Goal: Transaction & Acquisition: Book appointment/travel/reservation

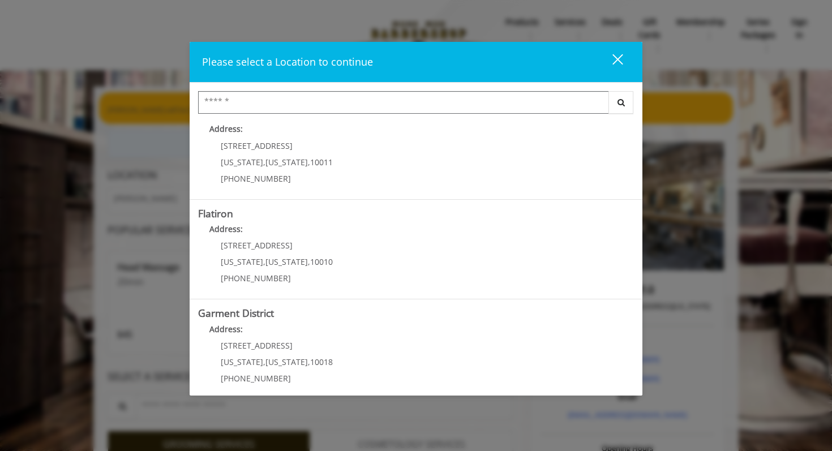
scroll to position [221, 0]
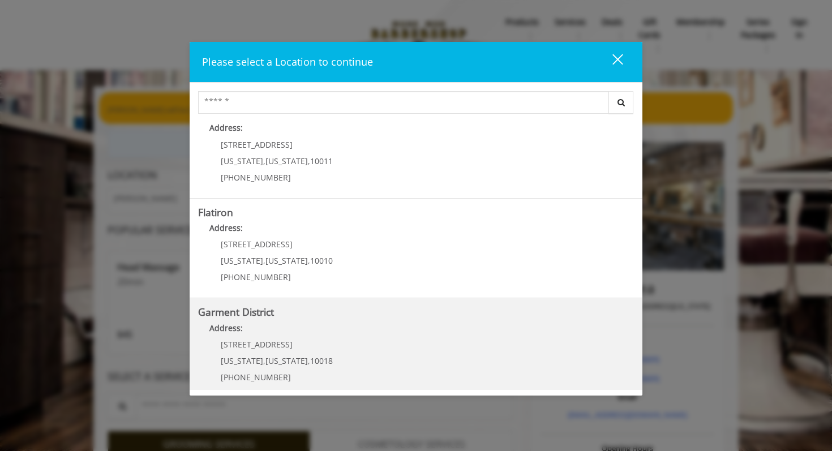
click at [391, 331] on District "Address:" at bounding box center [416, 331] width 436 height 18
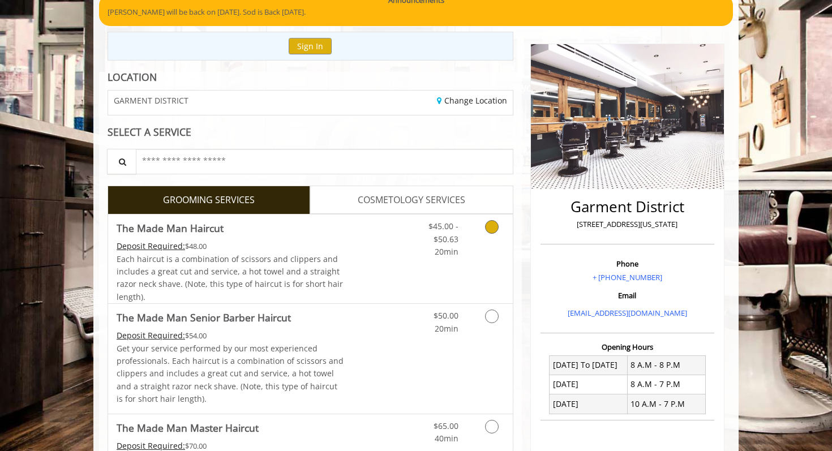
scroll to position [99, 0]
click at [493, 225] on icon "Grooming services" at bounding box center [492, 227] width 14 height 14
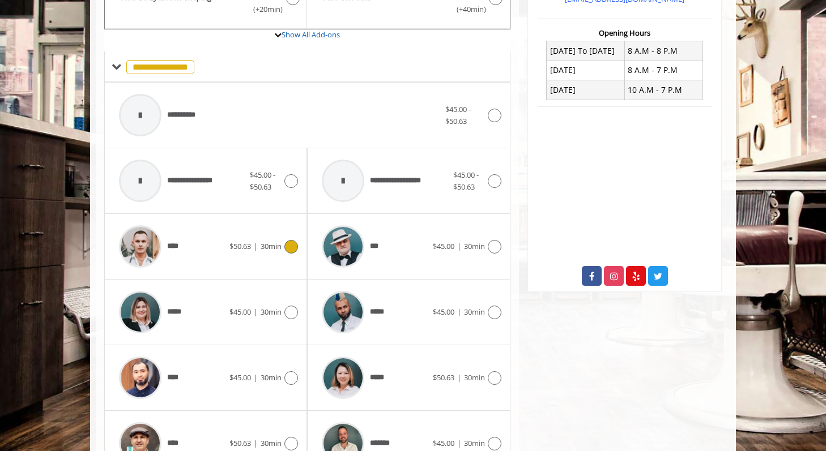
click at [238, 245] on span "$50.63" at bounding box center [240, 246] width 22 height 10
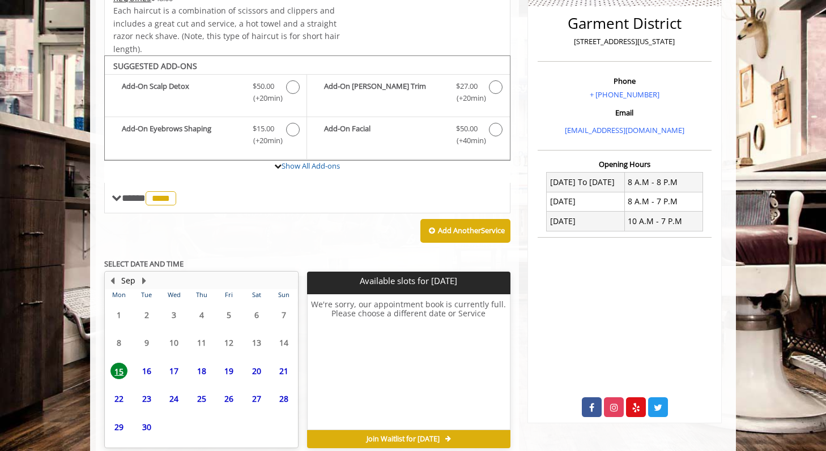
scroll to position [334, 0]
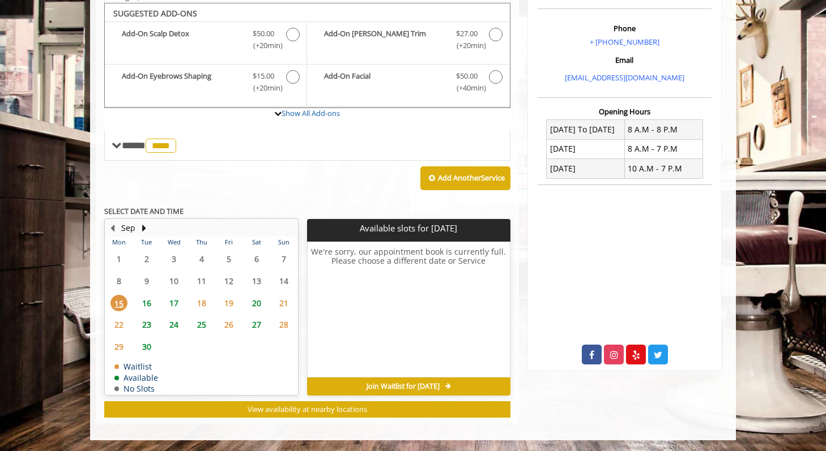
click at [179, 299] on span "17" at bounding box center [173, 303] width 17 height 16
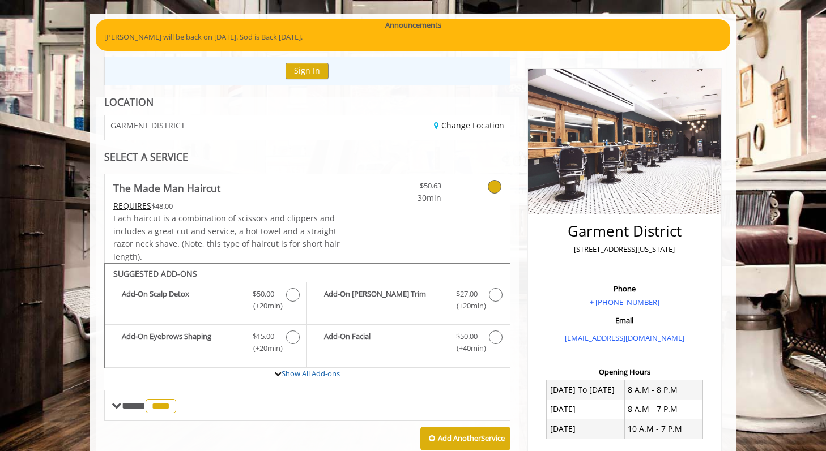
scroll to position [44, 0]
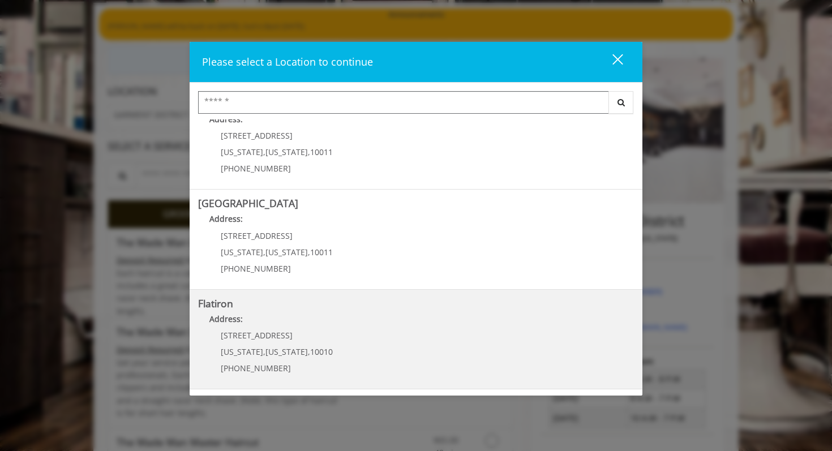
scroll to position [117, 0]
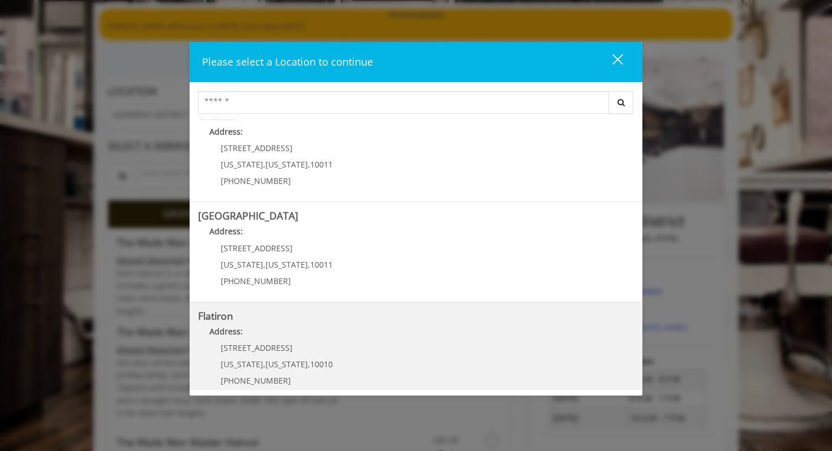
click at [296, 346] on p "10 E 23rd St" at bounding box center [277, 348] width 112 height 8
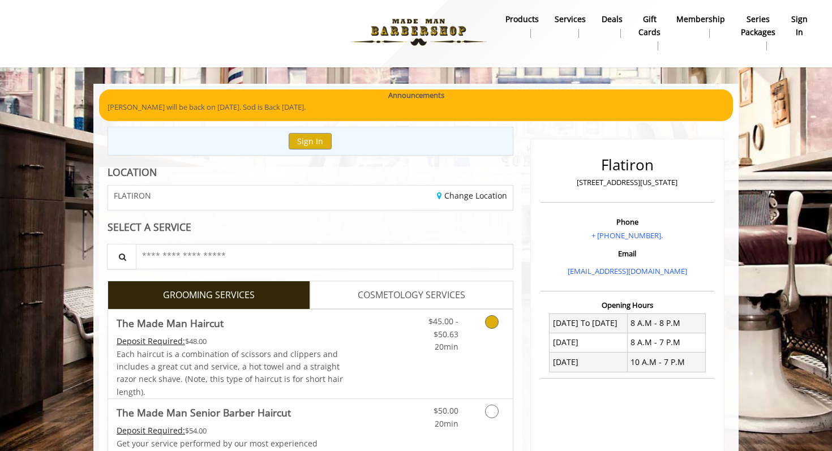
click at [255, 343] on div "Deposit Required: $48.00" at bounding box center [231, 341] width 228 height 12
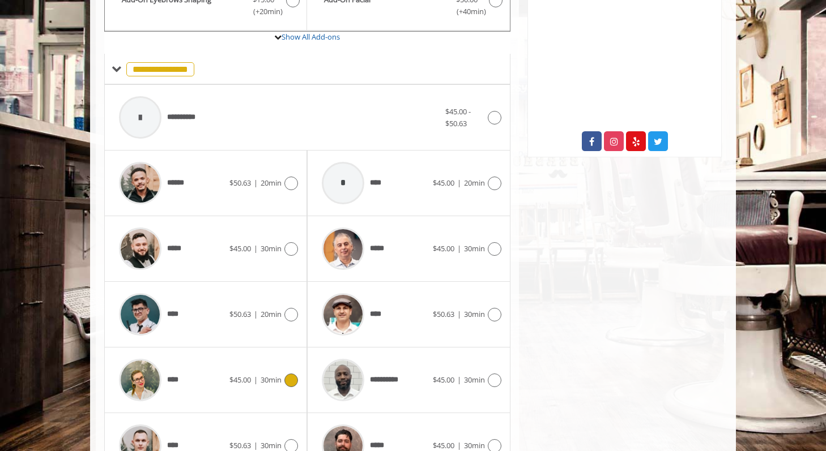
scroll to position [477, 0]
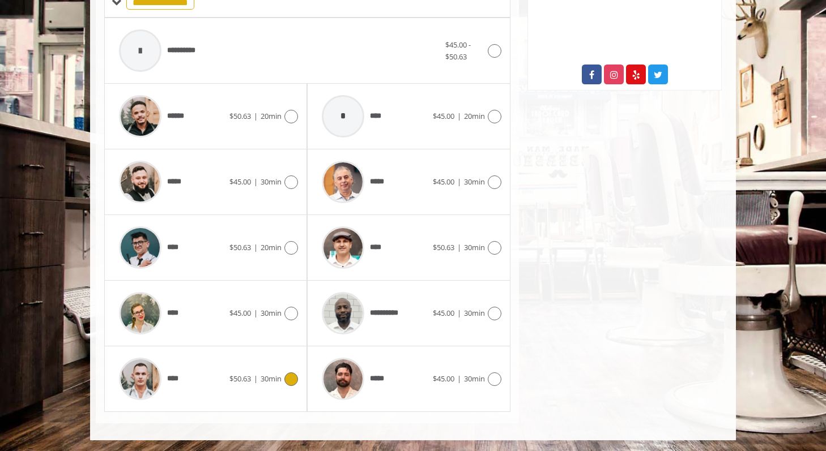
click at [152, 374] on img at bounding box center [140, 379] width 42 height 42
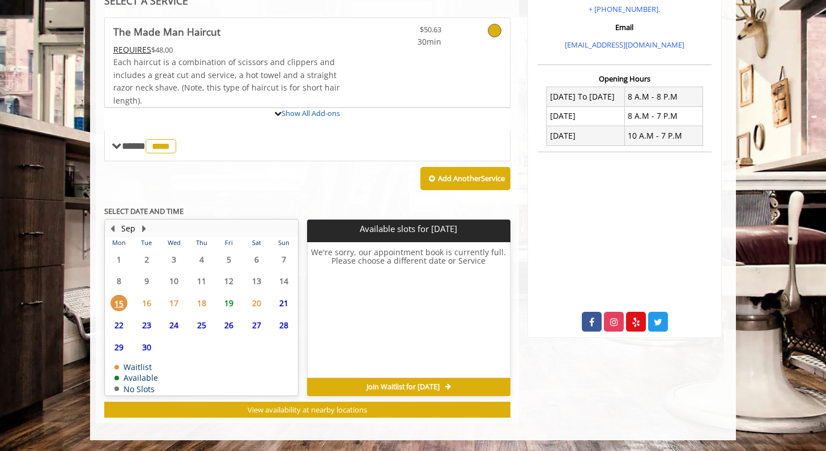
scroll to position [334, 0]
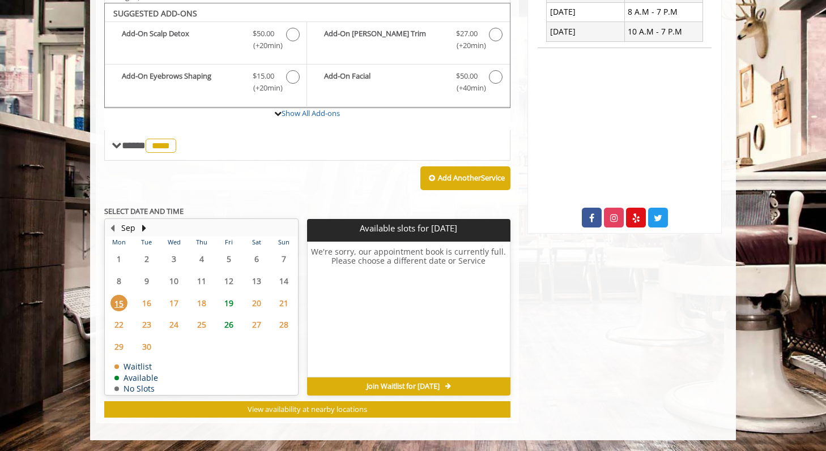
click at [229, 303] on span "19" at bounding box center [228, 303] width 17 height 16
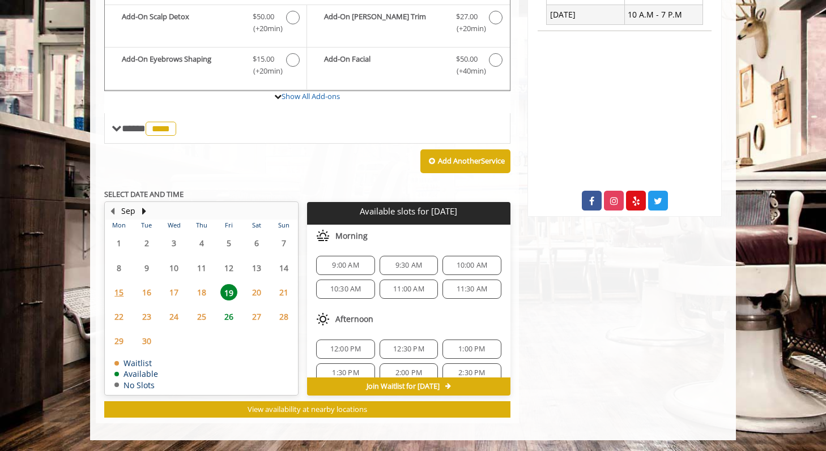
scroll to position [0, 0]
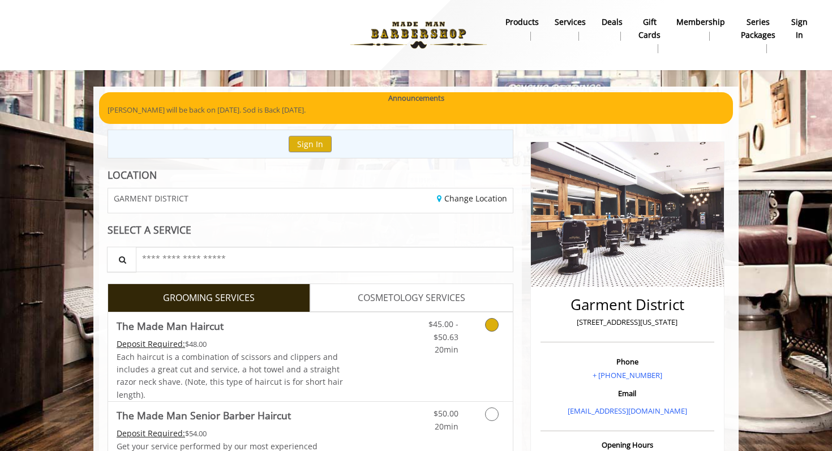
click at [274, 352] on span "Each haircut is a combination of scissors and clippers and includes a great cut…" at bounding box center [230, 376] width 226 height 49
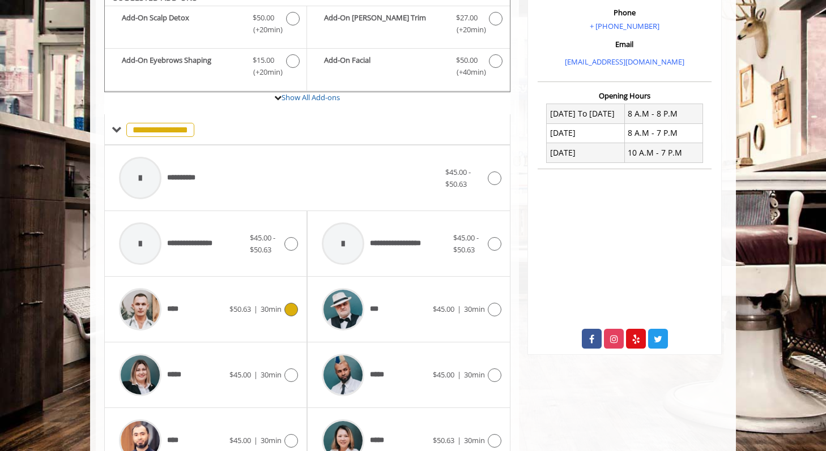
click at [233, 306] on span "$50.63" at bounding box center [240, 309] width 22 height 10
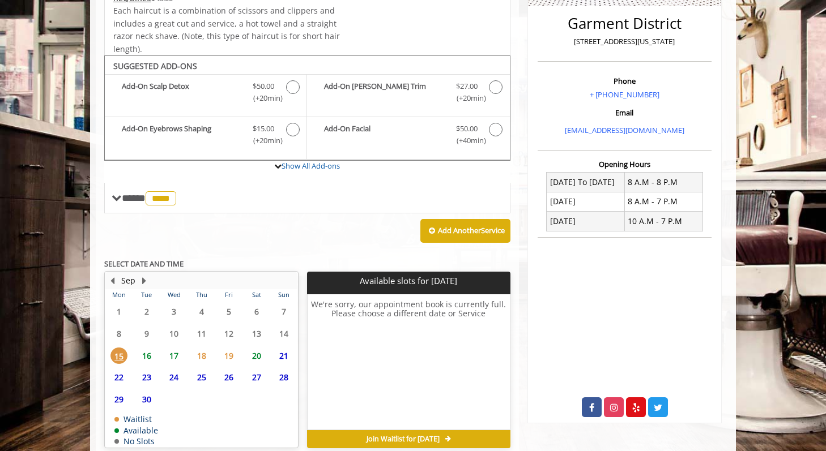
scroll to position [334, 0]
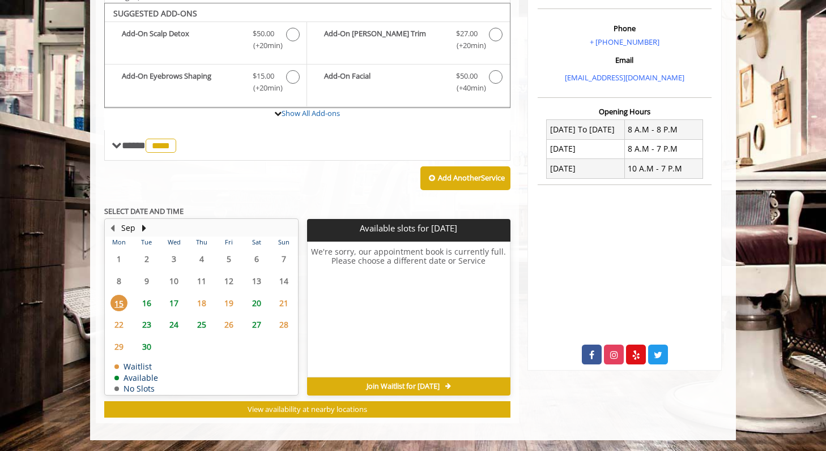
click at [172, 301] on span "17" at bounding box center [173, 303] width 17 height 16
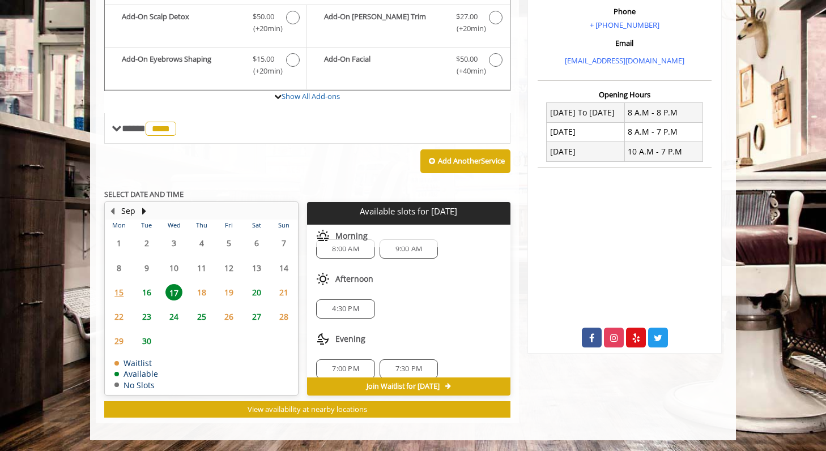
scroll to position [27, 0]
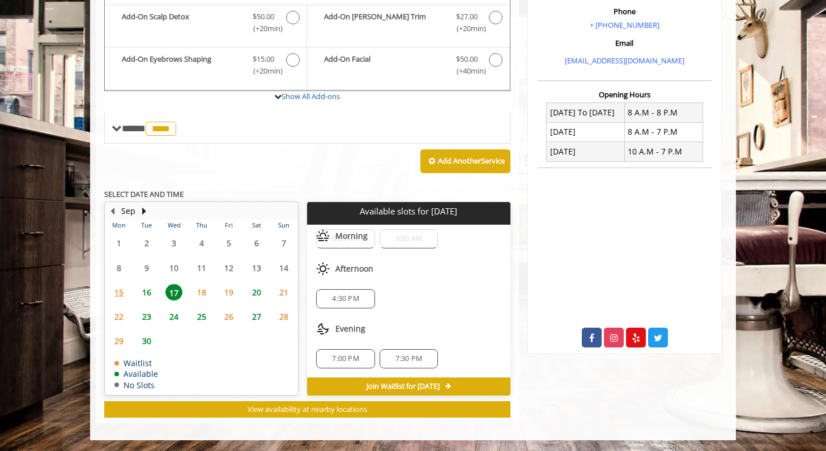
click at [350, 300] on span "4:30 PM" at bounding box center [345, 298] width 27 height 9
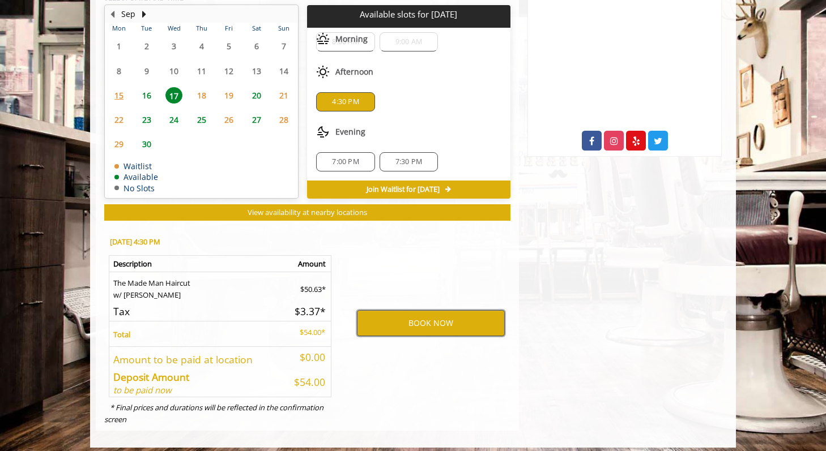
click at [420, 322] on button "BOOK NOW" at bounding box center [431, 323] width 148 height 26
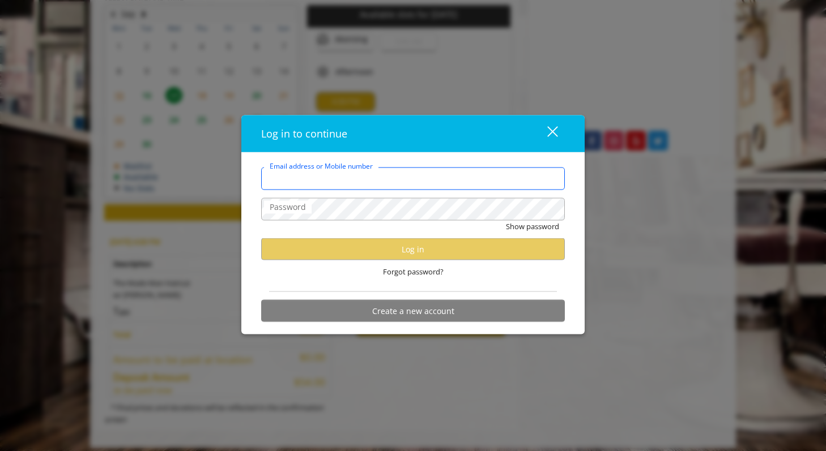
click at [403, 181] on input "Email address or Mobile number" at bounding box center [412, 179] width 303 height 23
type input "**********"
click at [406, 184] on input "**********" at bounding box center [412, 179] width 303 height 23
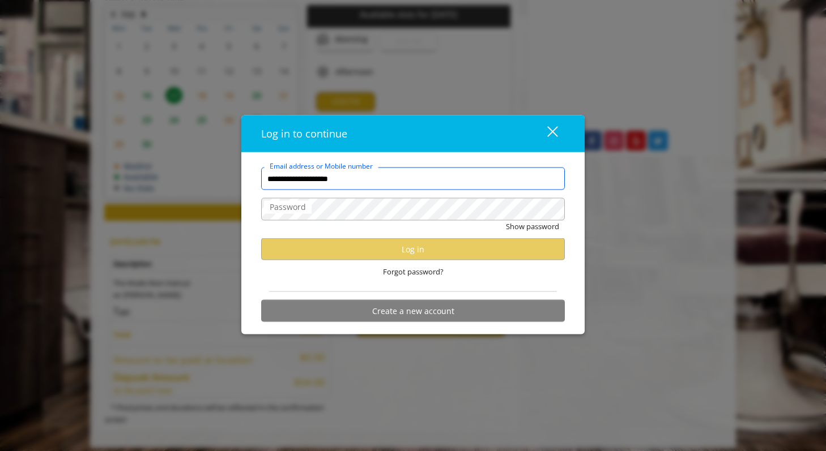
click at [383, 182] on input "**********" at bounding box center [412, 179] width 303 height 23
click at [527, 281] on div "Forgot password?" at bounding box center [412, 271] width 303 height 23
click at [549, 130] on div "close" at bounding box center [545, 133] width 23 height 17
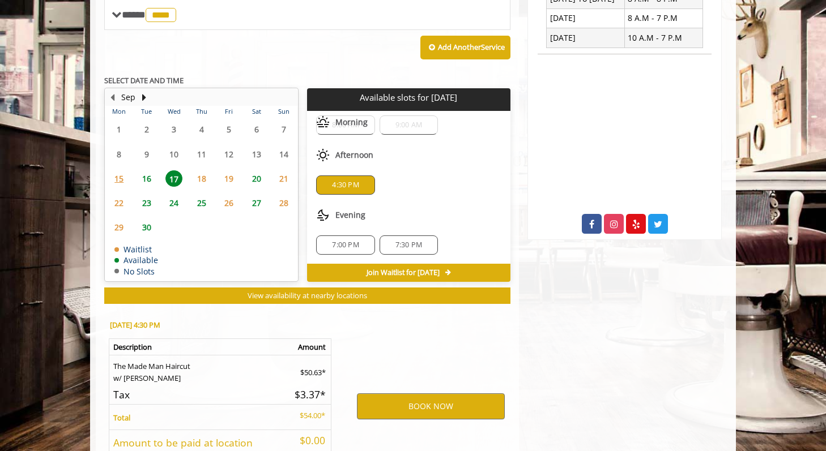
scroll to position [491, 0]
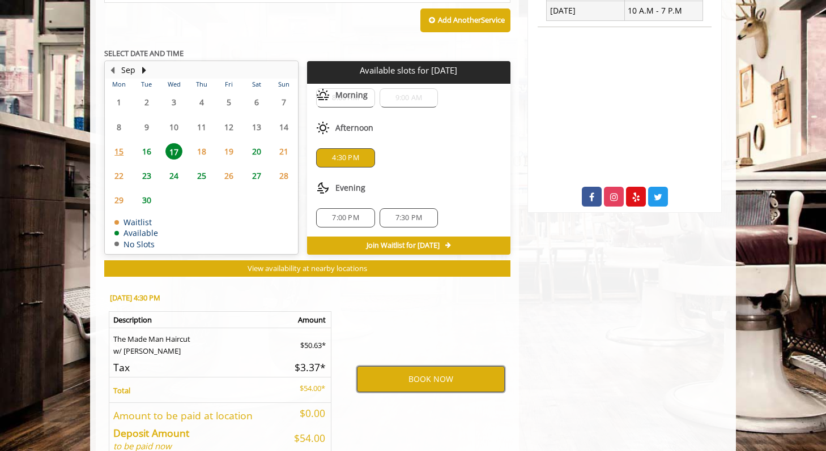
click at [411, 377] on button "BOOK NOW" at bounding box center [431, 379] width 148 height 26
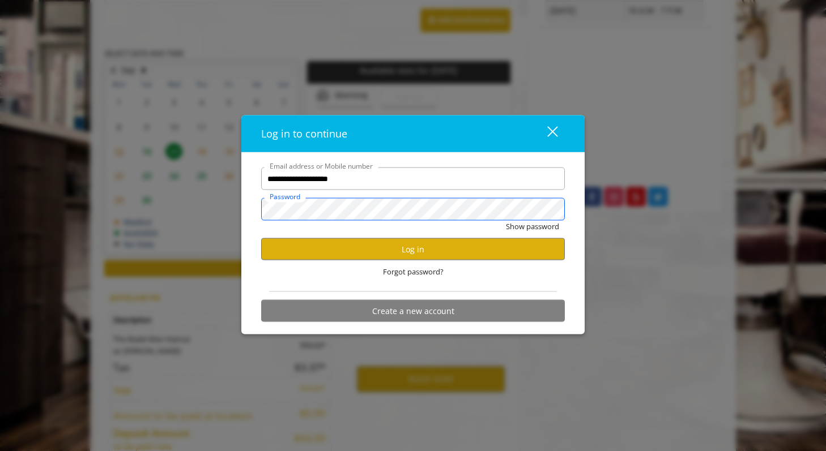
click at [506, 221] on button "Show password" at bounding box center [532, 227] width 53 height 12
click at [508, 221] on button "Hide password" at bounding box center [533, 227] width 50 height 12
click at [506, 221] on button "Show password" at bounding box center [532, 227] width 53 height 12
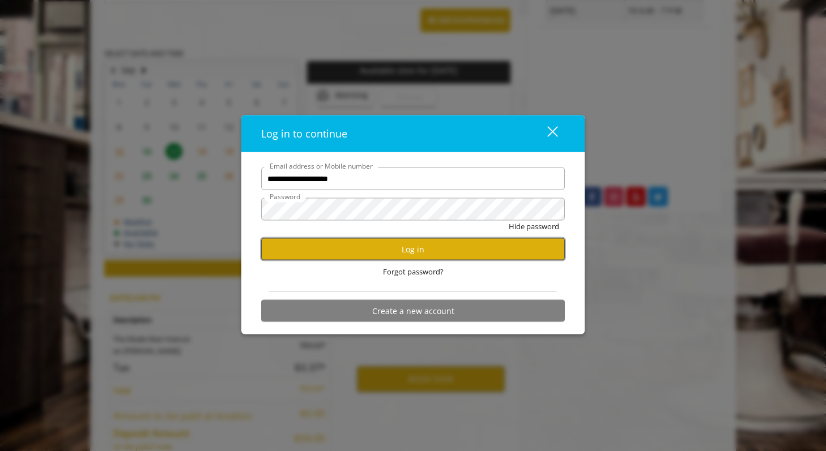
click at [430, 243] on button "Log in" at bounding box center [412, 249] width 303 height 22
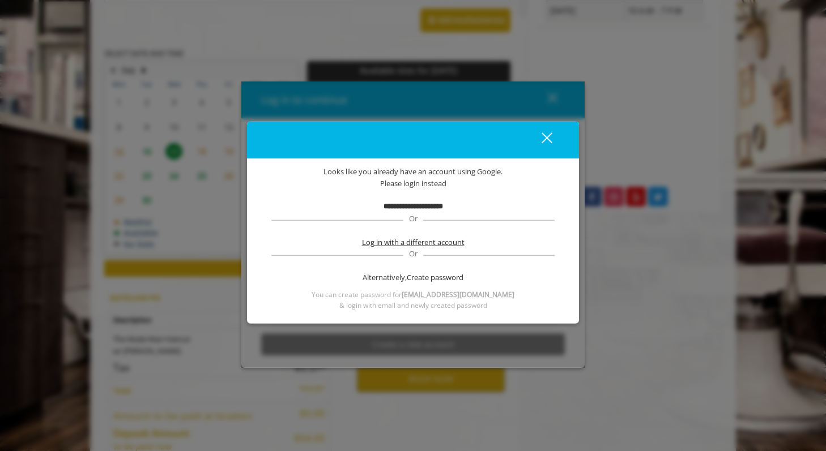
click at [415, 240] on span "Log in with a different account" at bounding box center [413, 242] width 102 height 12
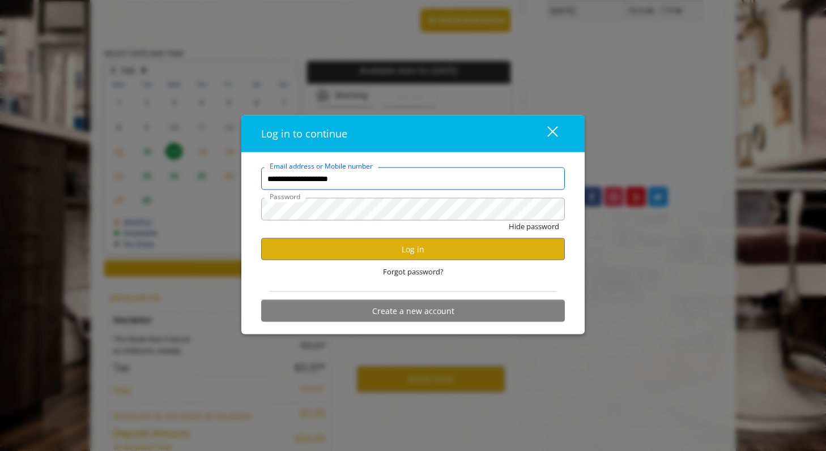
click at [500, 178] on input "**********" at bounding box center [412, 179] width 303 height 23
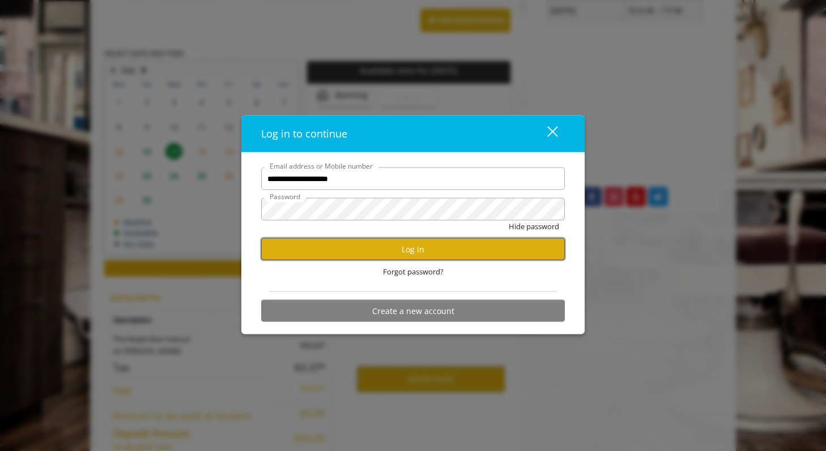
click at [521, 242] on button "Log in" at bounding box center [412, 249] width 303 height 22
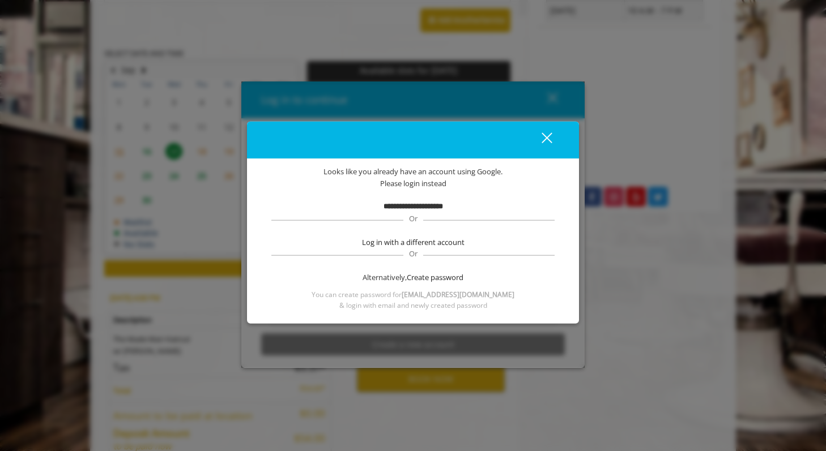
click at [546, 139] on div "close" at bounding box center [539, 139] width 23 height 17
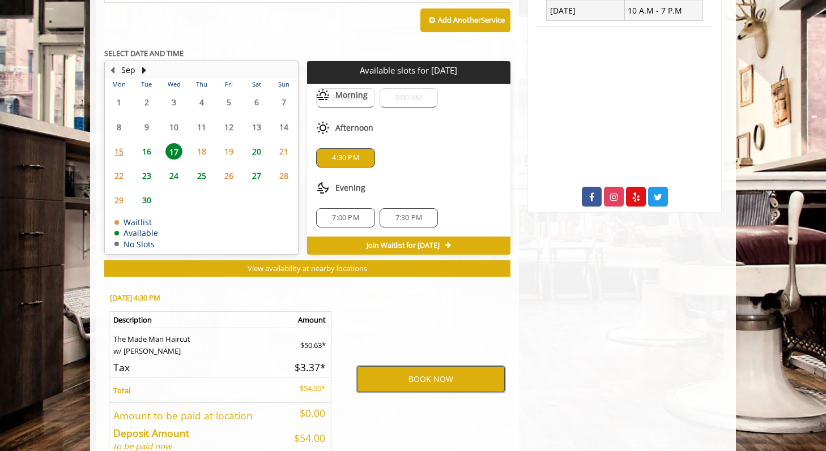
click at [450, 383] on button "BOOK NOW" at bounding box center [431, 379] width 148 height 26
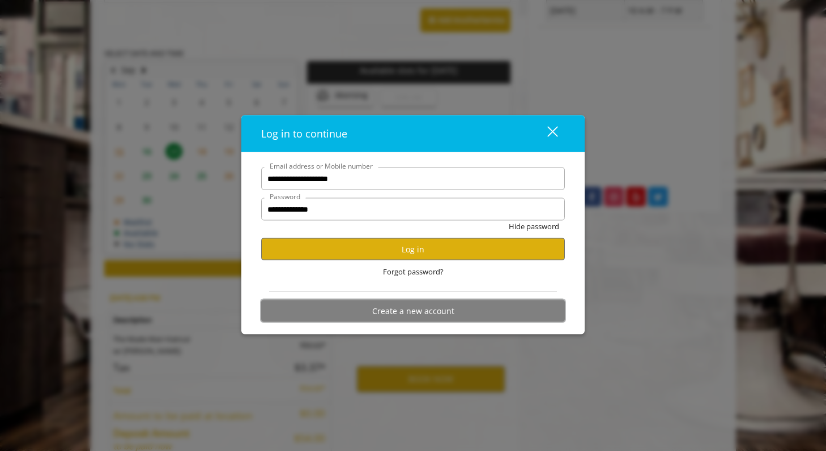
click at [416, 312] on button "Create a new account" at bounding box center [412, 311] width 303 height 22
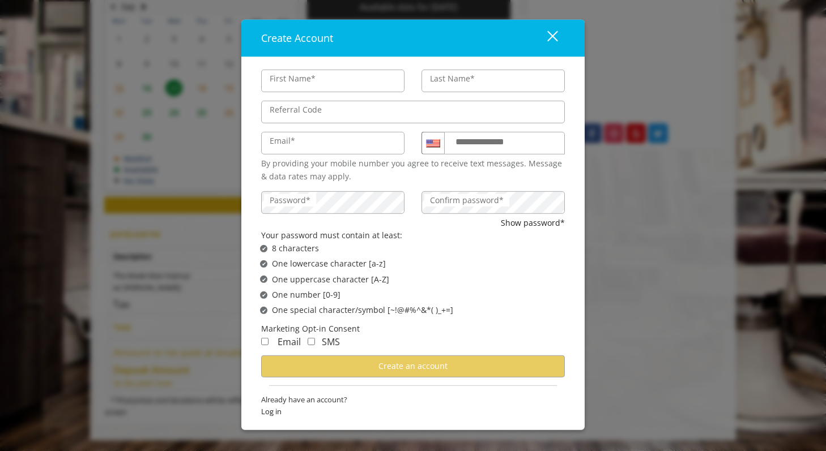
scroll to position [0, 0]
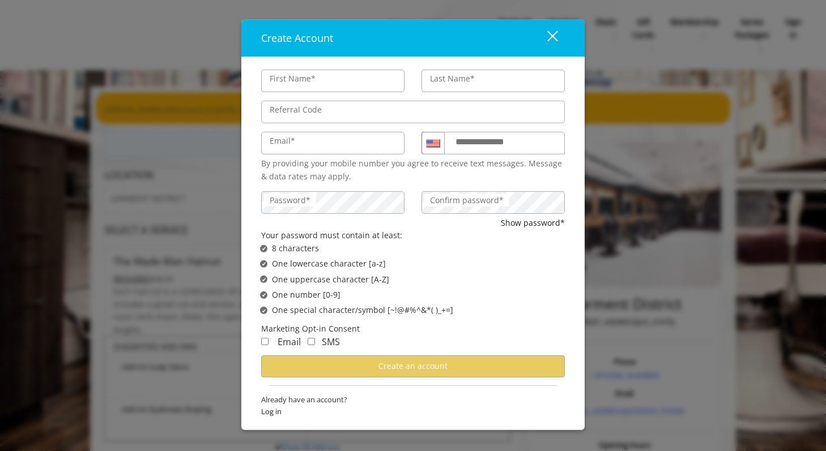
click at [557, 27] on button "close" at bounding box center [545, 38] width 39 height 23
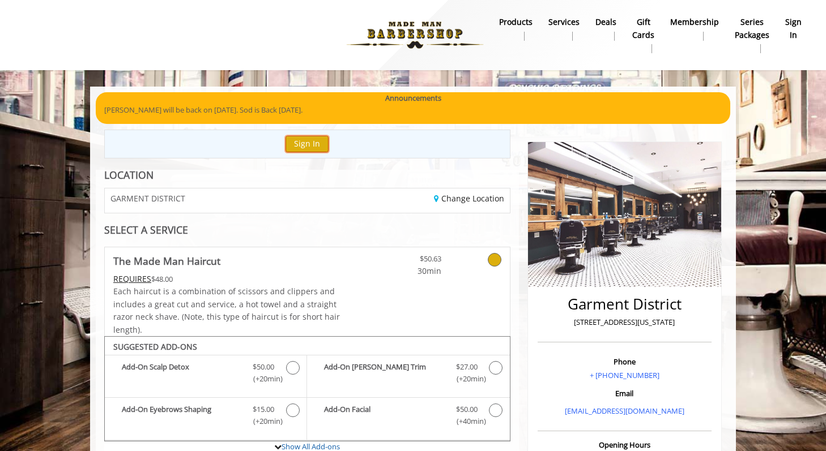
click at [306, 148] on button "Sign In" at bounding box center [306, 144] width 43 height 16
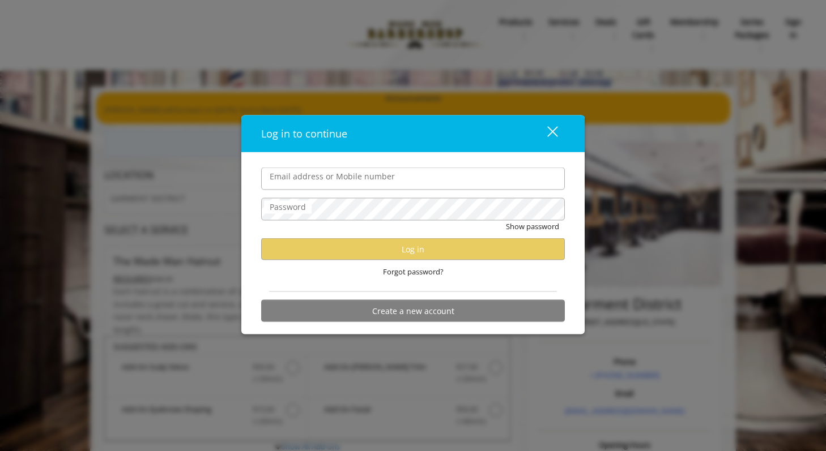
click at [347, 160] on div "Email address or Mobile number Password Show password Log in Forgot password? C…" at bounding box center [412, 244] width 343 height 182
click at [343, 174] on label "Email address or Mobile number" at bounding box center [332, 176] width 136 height 12
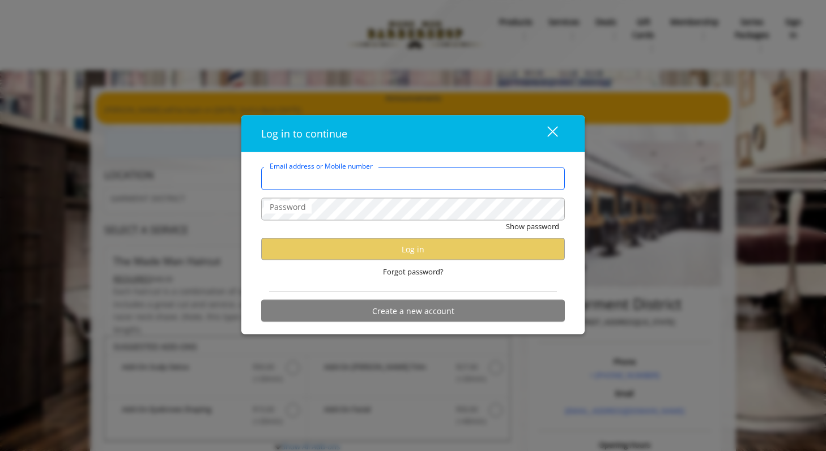
click at [343, 174] on input "Email address or Mobile number" at bounding box center [412, 179] width 303 height 23
type input "**********"
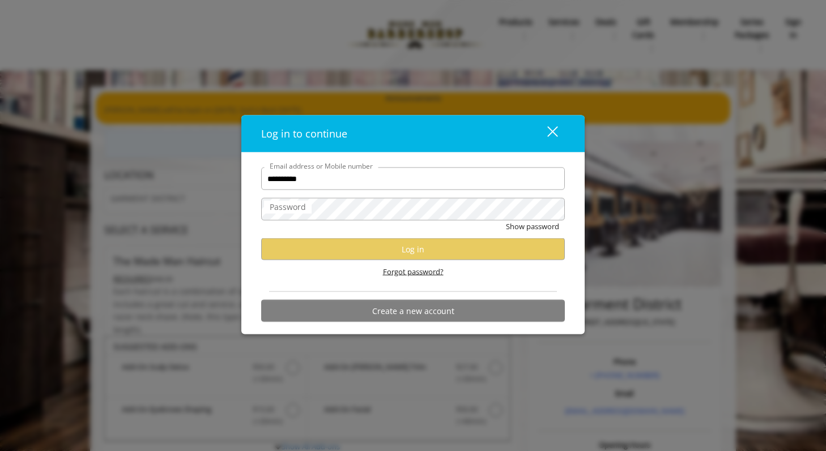
click at [414, 267] on span "Forgot password?" at bounding box center [413, 272] width 61 height 12
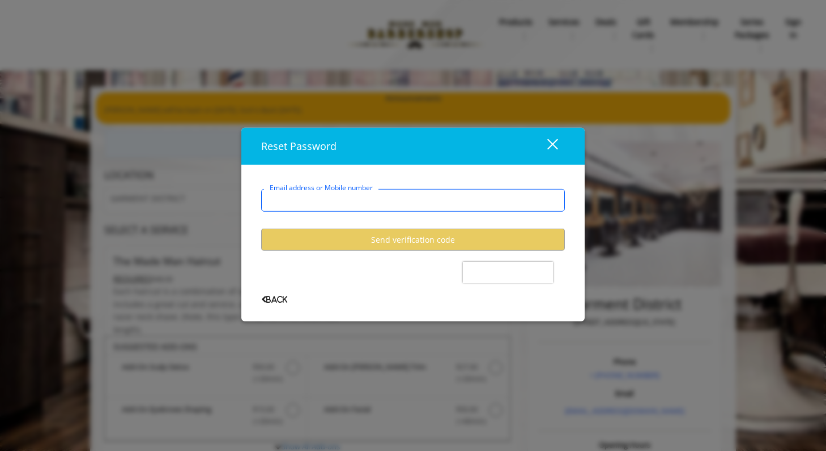
click at [332, 200] on input "Email address or Mobile number" at bounding box center [412, 200] width 303 height 23
type input "**********"
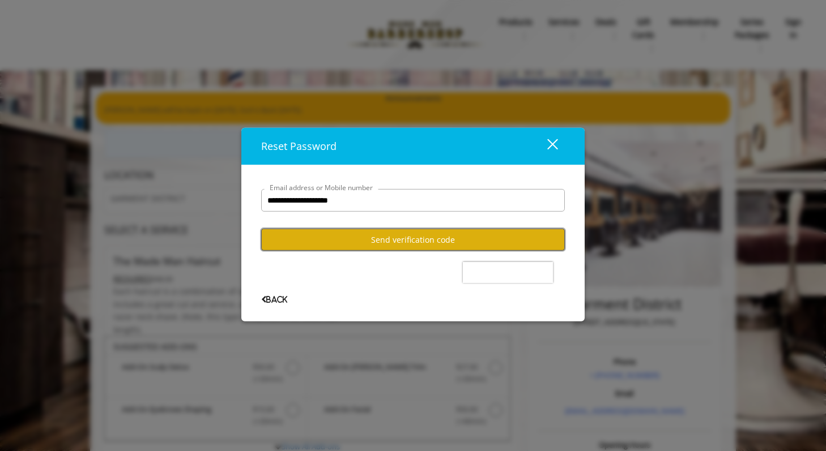
click at [369, 247] on button "Send verification code" at bounding box center [412, 240] width 303 height 22
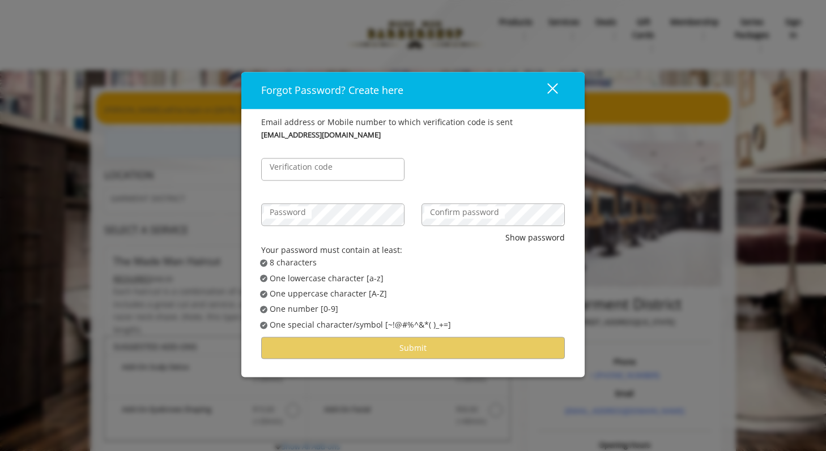
click at [322, 173] on label "Verification code" at bounding box center [301, 167] width 74 height 12
click at [322, 173] on input "Verification code" at bounding box center [332, 169] width 143 height 23
type input "******"
click at [482, 208] on label "Confirm password" at bounding box center [464, 212] width 80 height 12
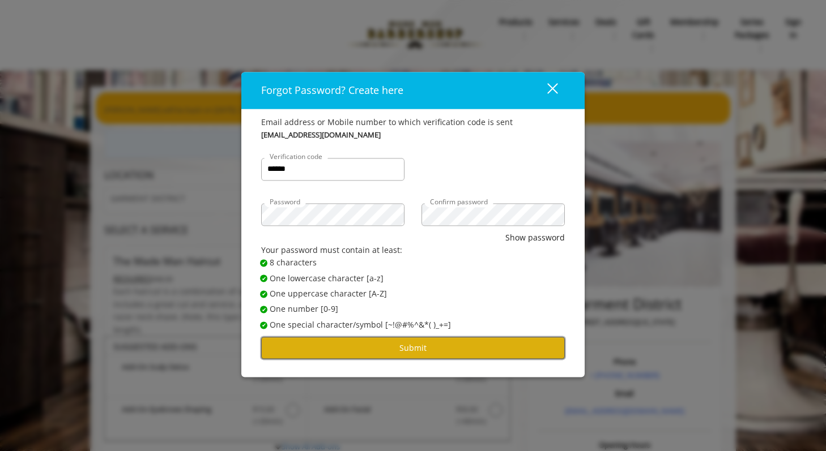
click at [436, 347] on button "Submit" at bounding box center [412, 348] width 303 height 22
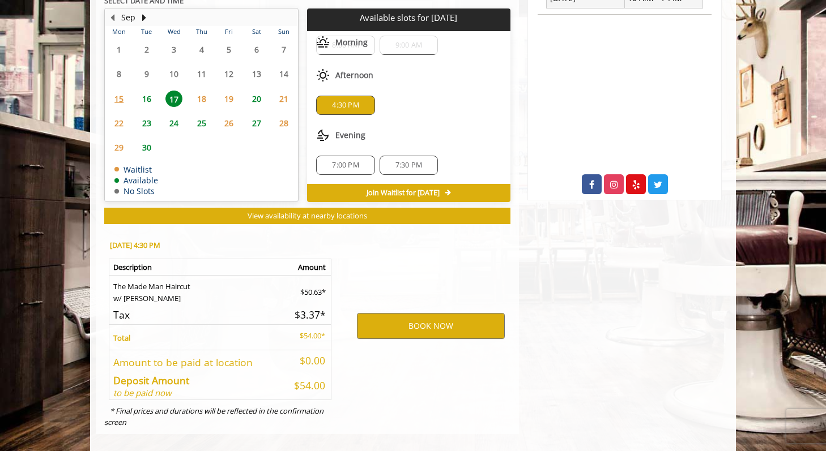
scroll to position [509, 0]
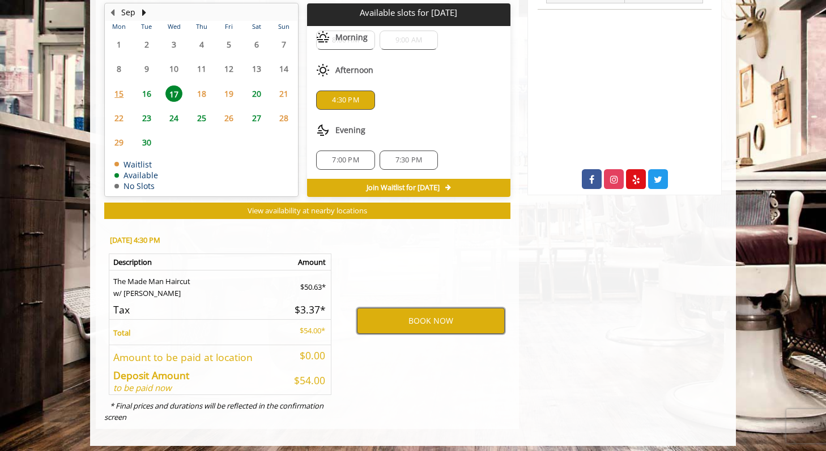
click at [429, 323] on button "BOOK NOW" at bounding box center [431, 321] width 148 height 26
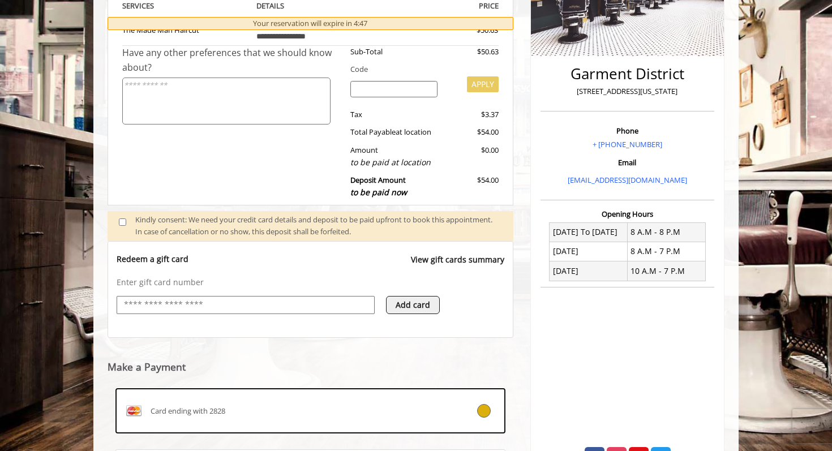
scroll to position [335, 0]
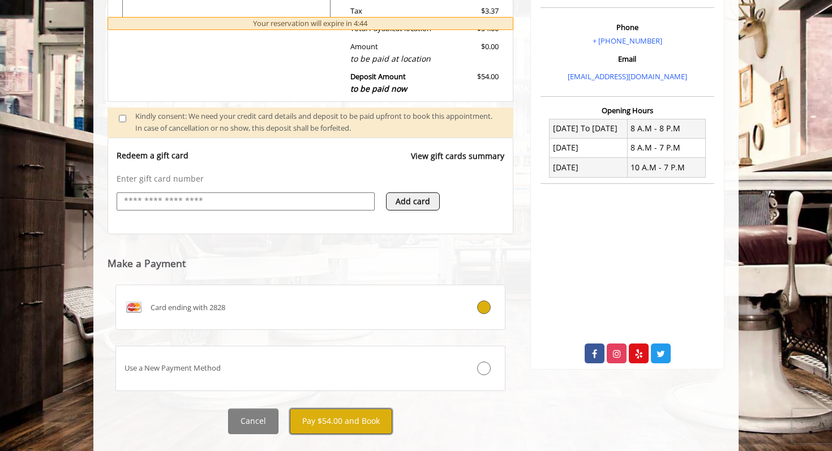
click at [335, 419] on button "Pay $54.00 and Book" at bounding box center [341, 421] width 102 height 25
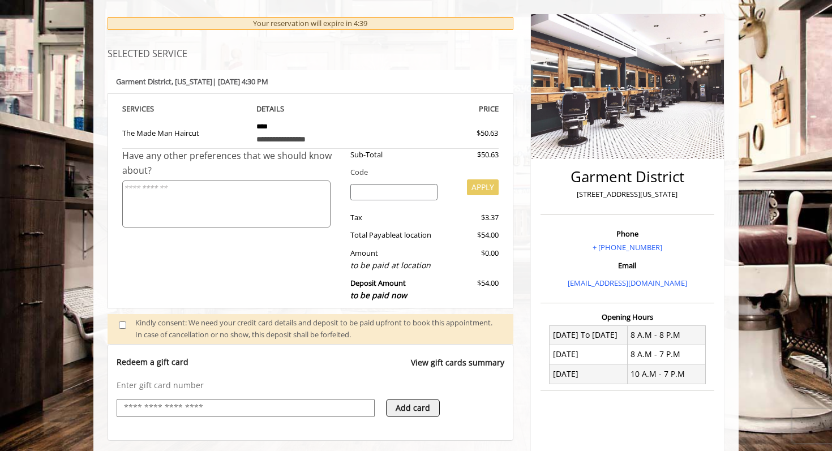
scroll to position [338, 0]
